Goal: Find specific page/section: Find specific page/section

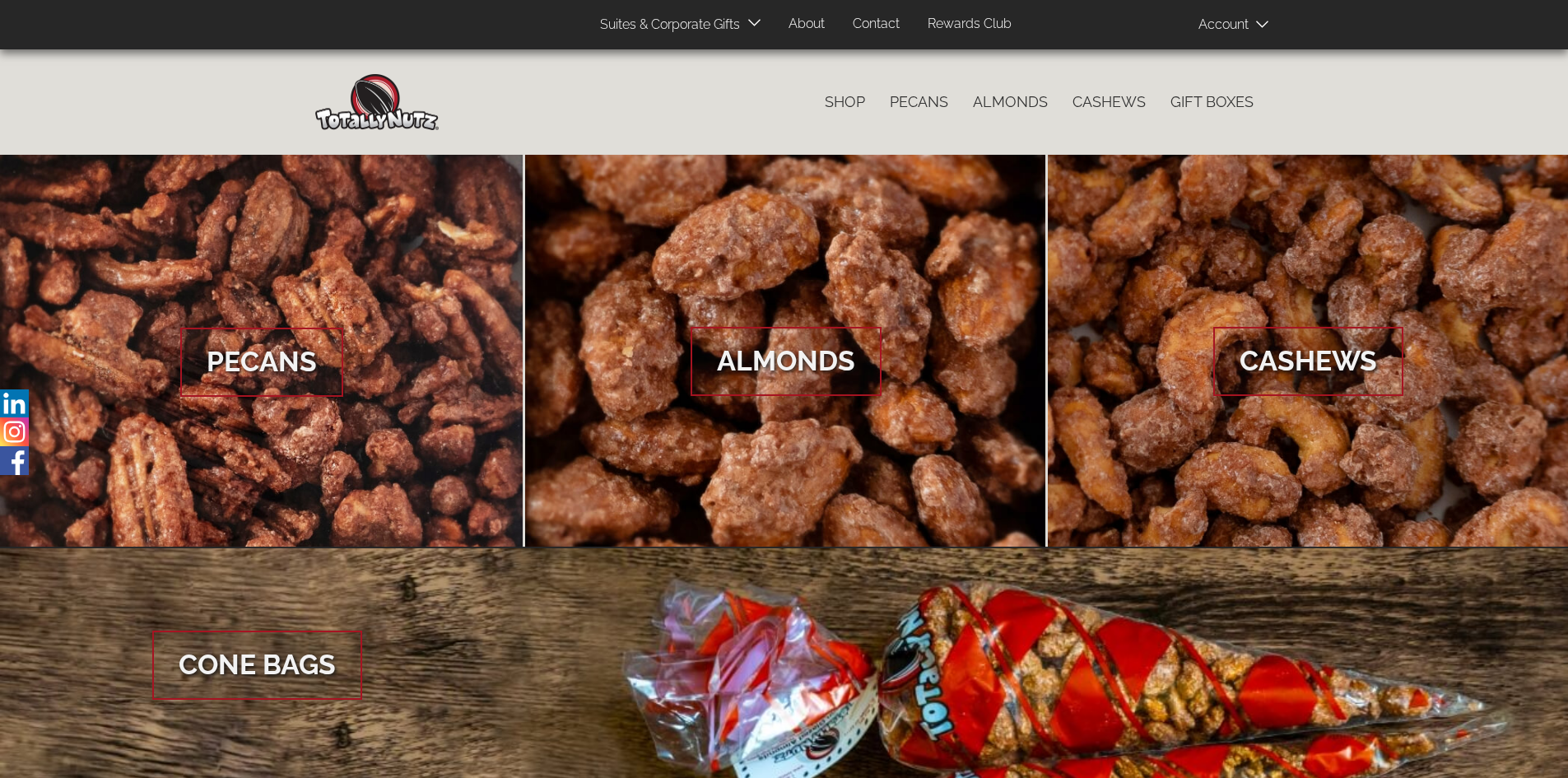
click at [615, 26] on link "About" at bounding box center [806, 24] width 61 height 32
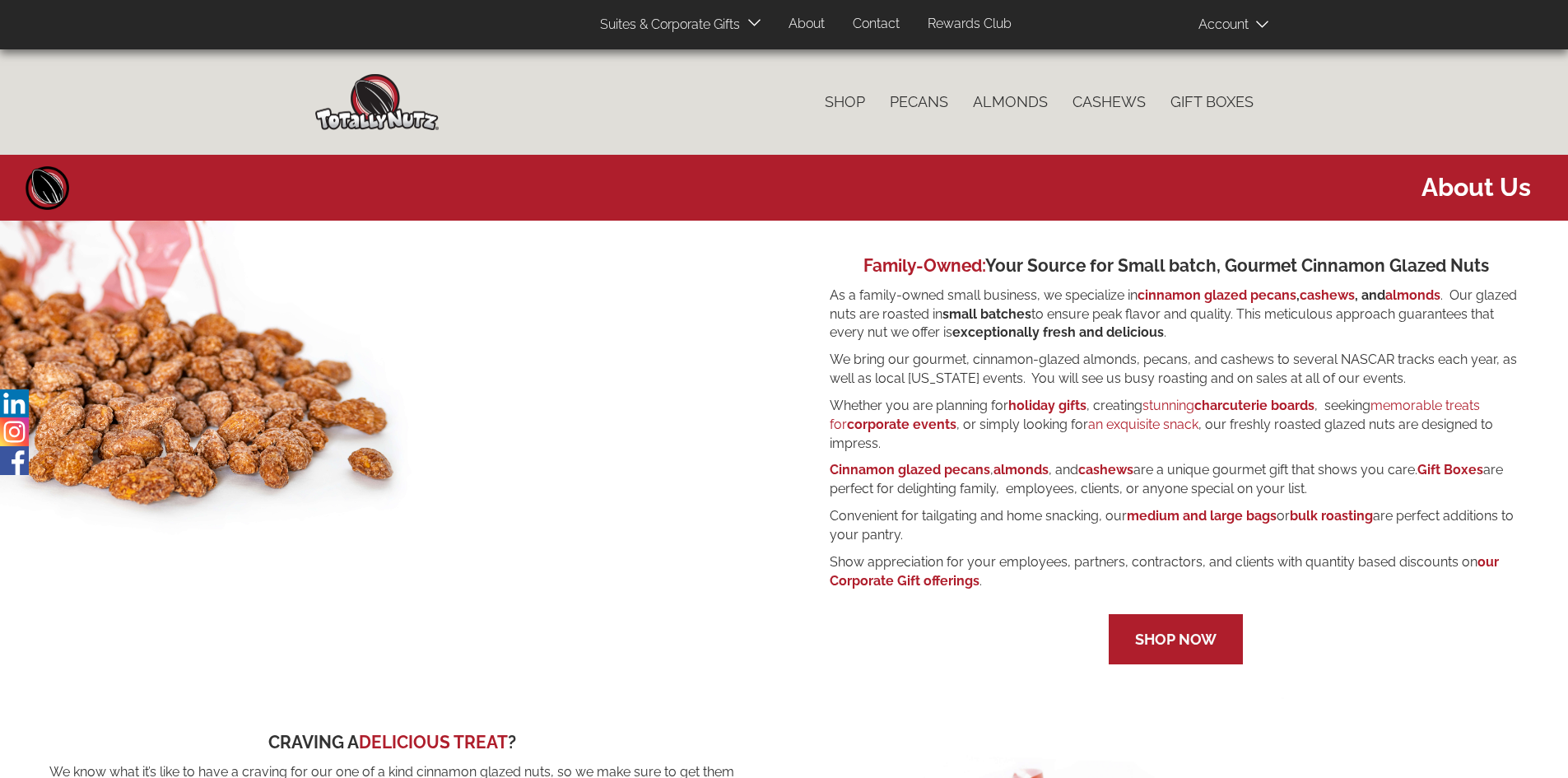
click at [891, 22] on link "Contact" at bounding box center [876, 24] width 71 height 32
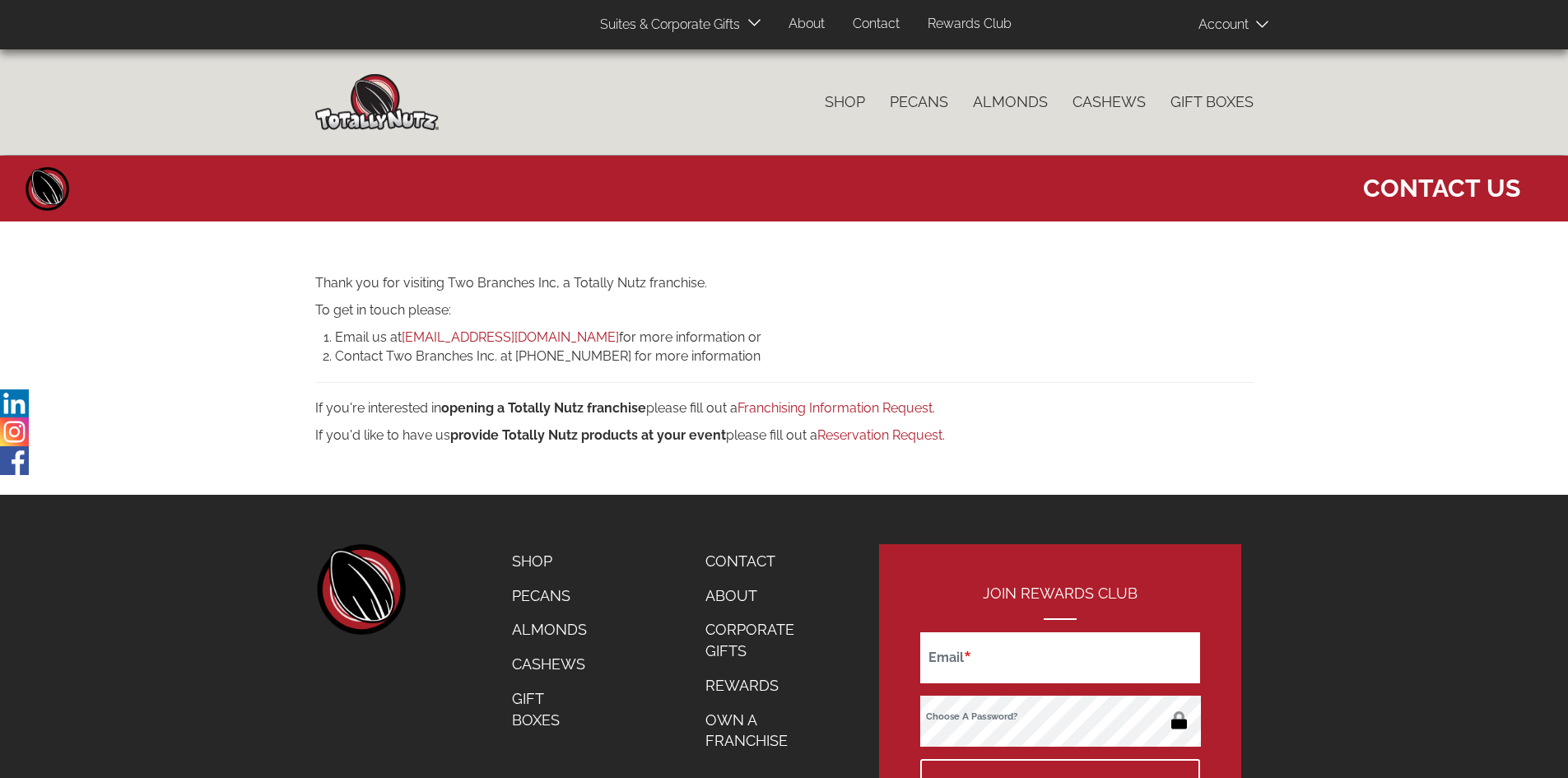
click at [818, 413] on link "Franchising Information Request" at bounding box center [835, 407] width 195 height 16
